Goal: Information Seeking & Learning: Check status

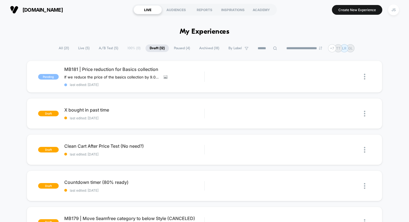
click at [85, 49] on span "Live ( 5 )" at bounding box center [84, 48] width 20 height 8
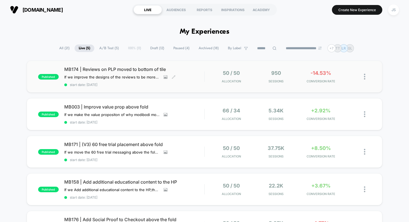
scroll to position [14, 0]
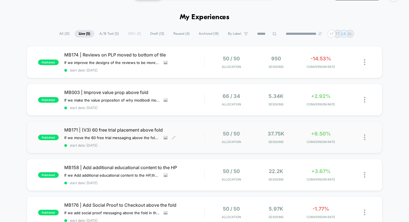
click at [92, 127] on span "MB171 | (V3) 60 free trial placement above fold" at bounding box center [134, 130] width 140 height 6
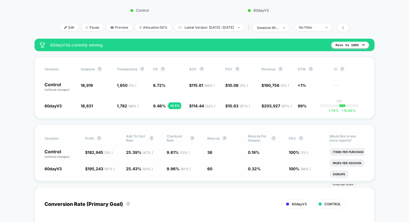
scroll to position [171, 0]
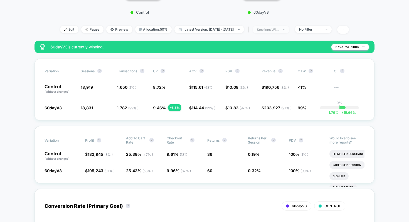
click at [272, 30] on div "sessions with impression" at bounding box center [267, 30] width 22 height 4
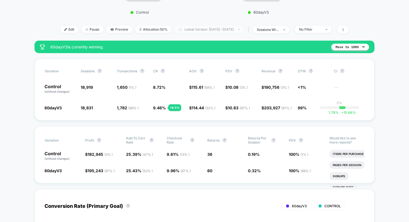
click at [244, 27] on span "Latest Version: [DATE] - [DATE]" at bounding box center [208, 30] width 69 height 8
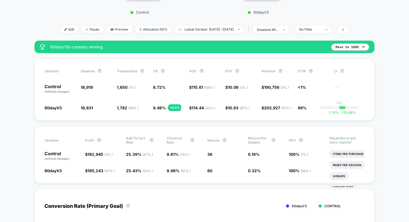
scroll to position [0, 0]
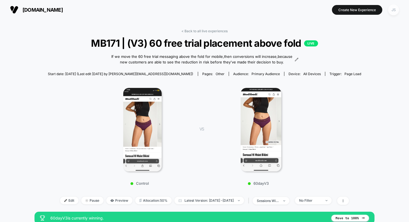
click at [392, 10] on div "JS" at bounding box center [393, 9] width 11 height 11
